Goal: Task Accomplishment & Management: Complete application form

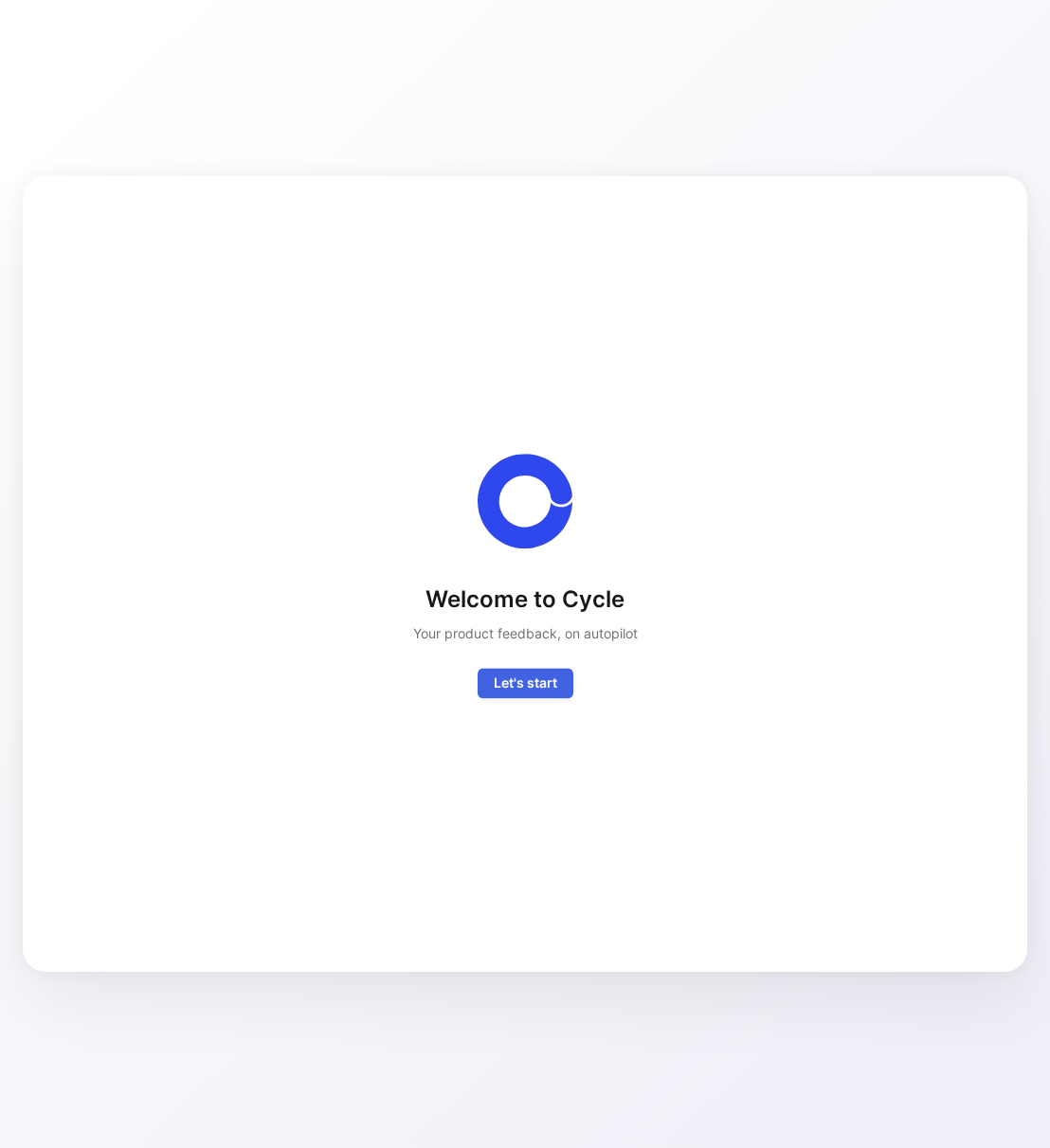
click at [525, 698] on div "Welcome to Cycle Your product feedback, on autopilot Let's start" at bounding box center [525, 574] width 944 height 735
click at [525, 687] on span "Let's start" at bounding box center [525, 681] width 64 height 23
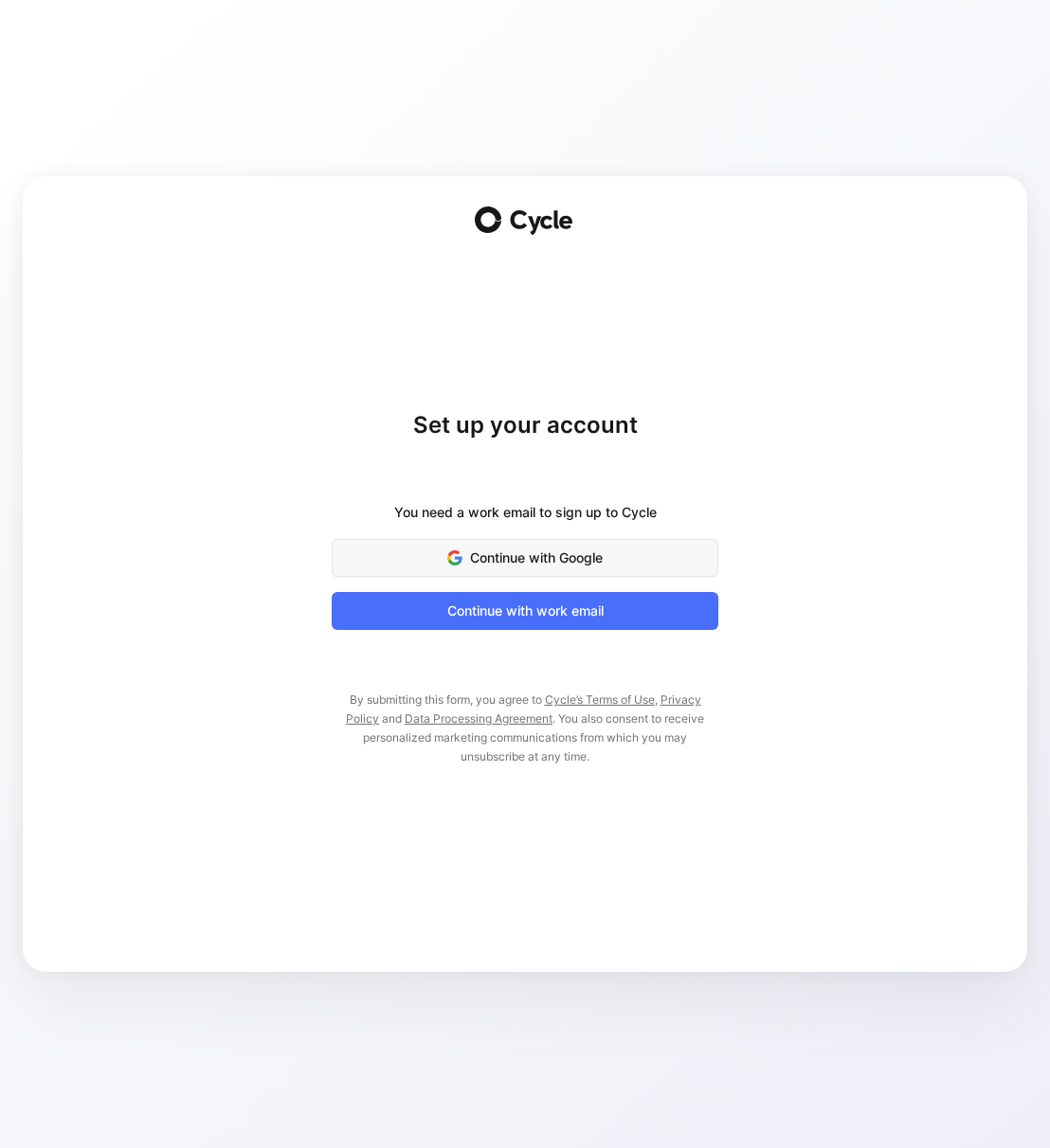
click at [565, 552] on span "Continue with Google" at bounding box center [525, 557] width 339 height 23
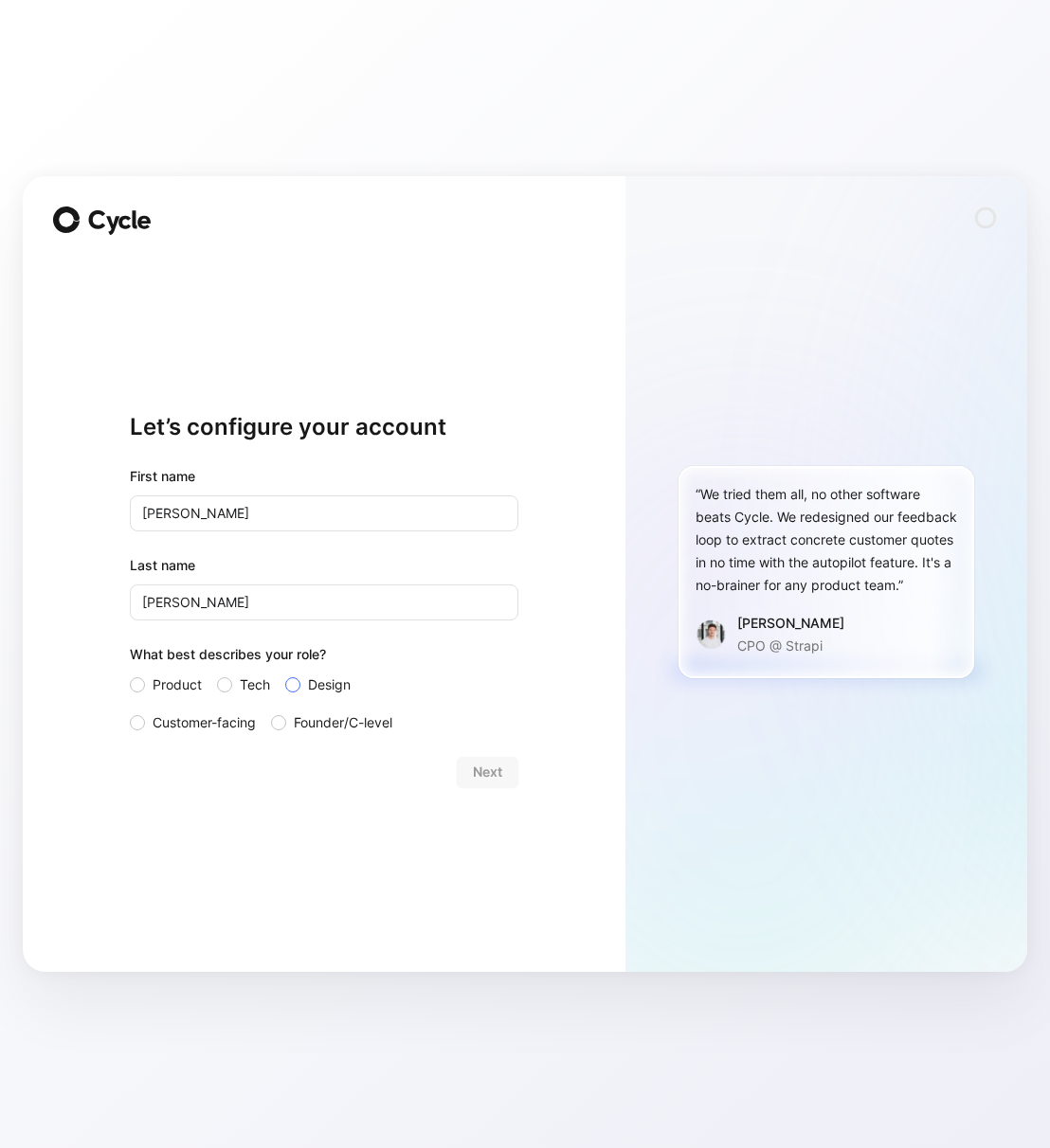
click at [317, 689] on span "Design" at bounding box center [329, 684] width 43 height 23
click at [285, 673] on input "Design" at bounding box center [285, 673] width 0 height 0
click at [516, 777] on button "Next" at bounding box center [488, 772] width 62 height 31
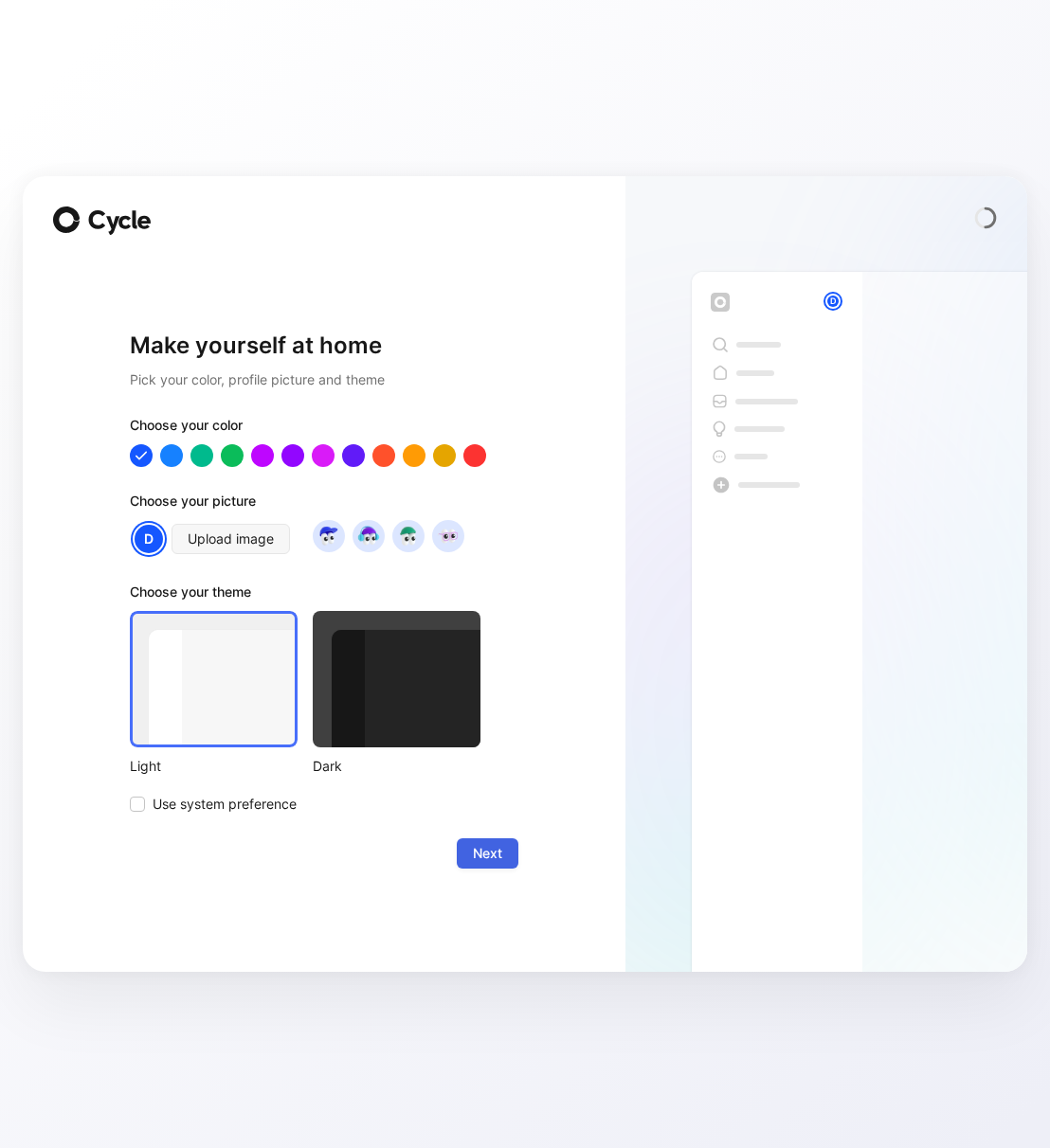
click at [510, 854] on button "Next" at bounding box center [488, 853] width 62 height 31
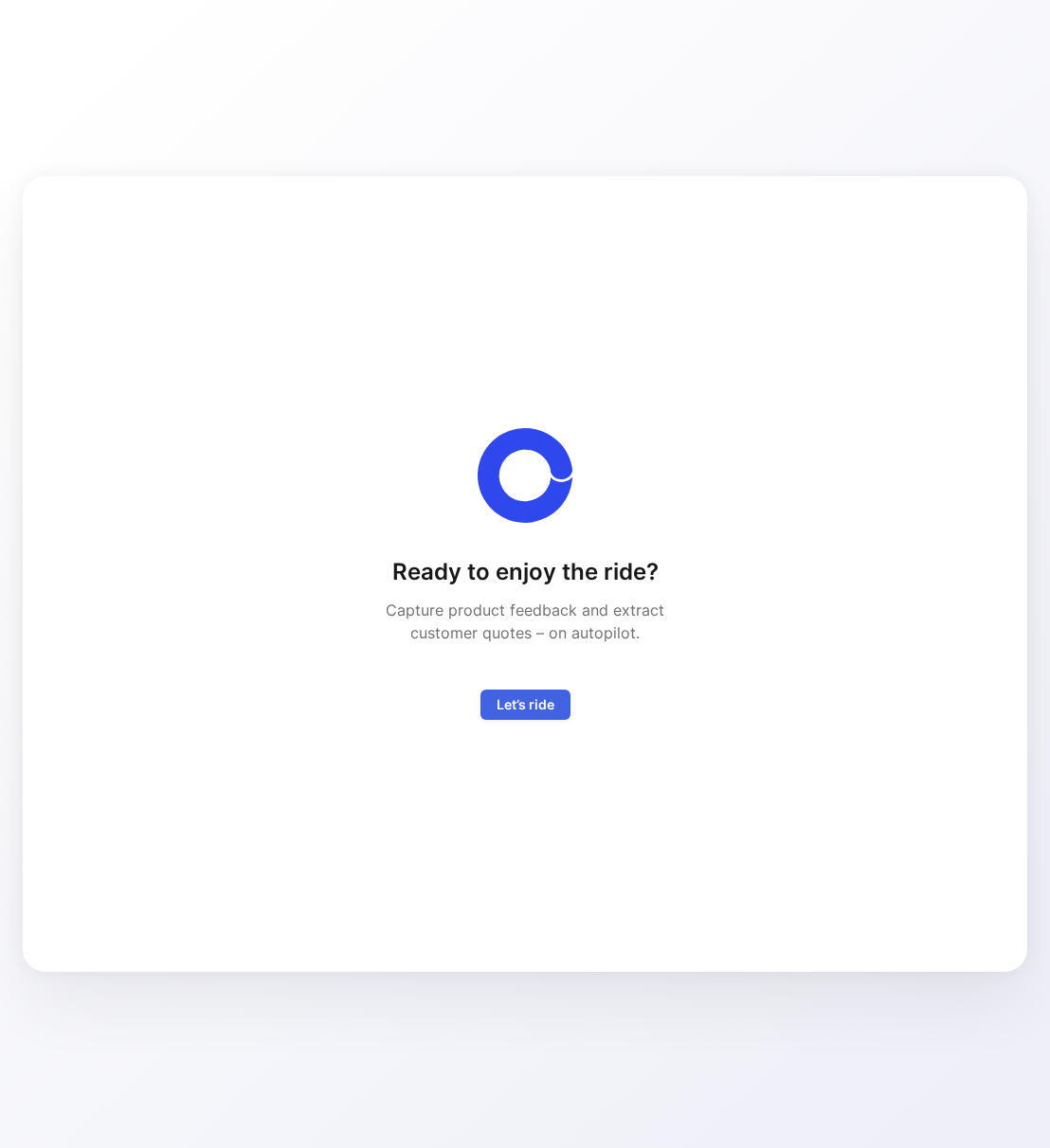
click at [526, 710] on span "Let’s ride" at bounding box center [525, 704] width 58 height 23
